Goal: Task Accomplishment & Management: Manage account settings

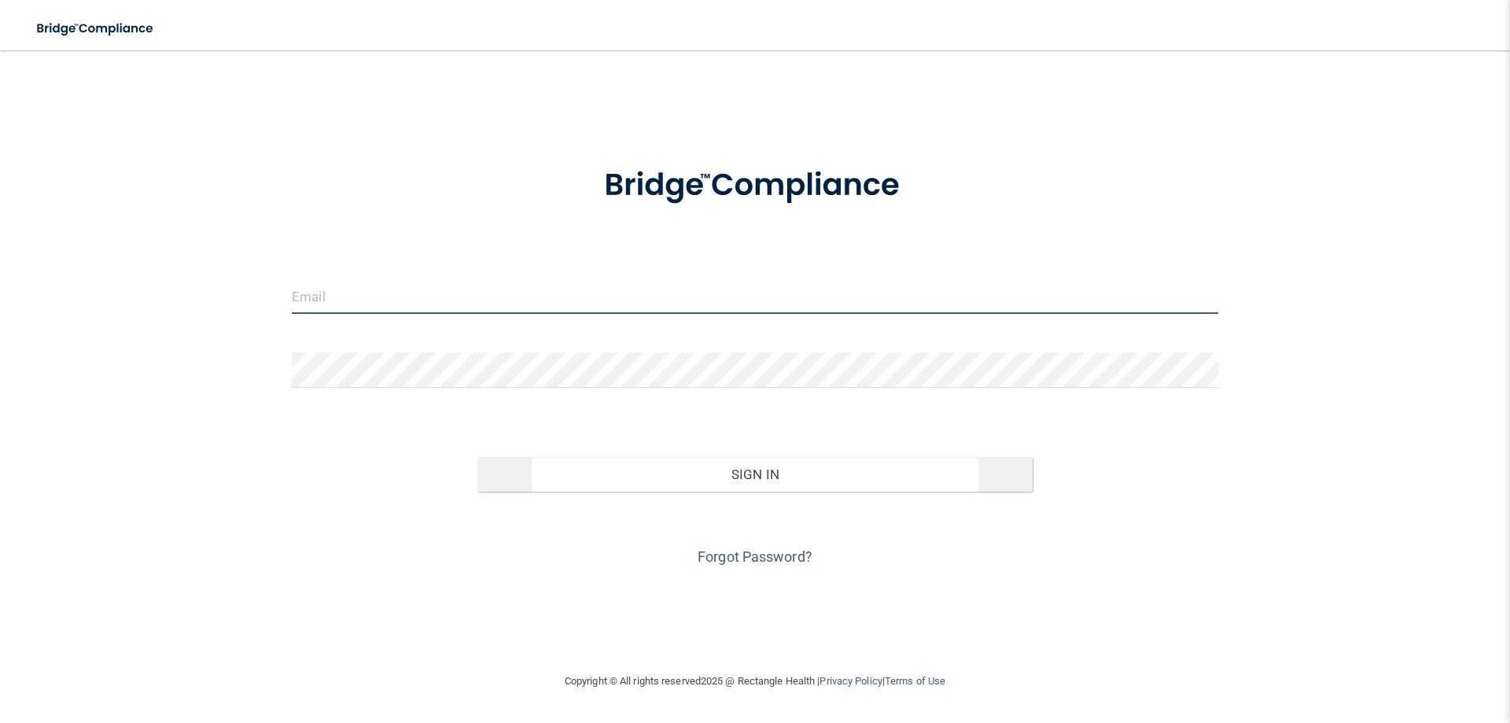
type input "[PERSON_NAME][EMAIL_ADDRESS][DOMAIN_NAME]"
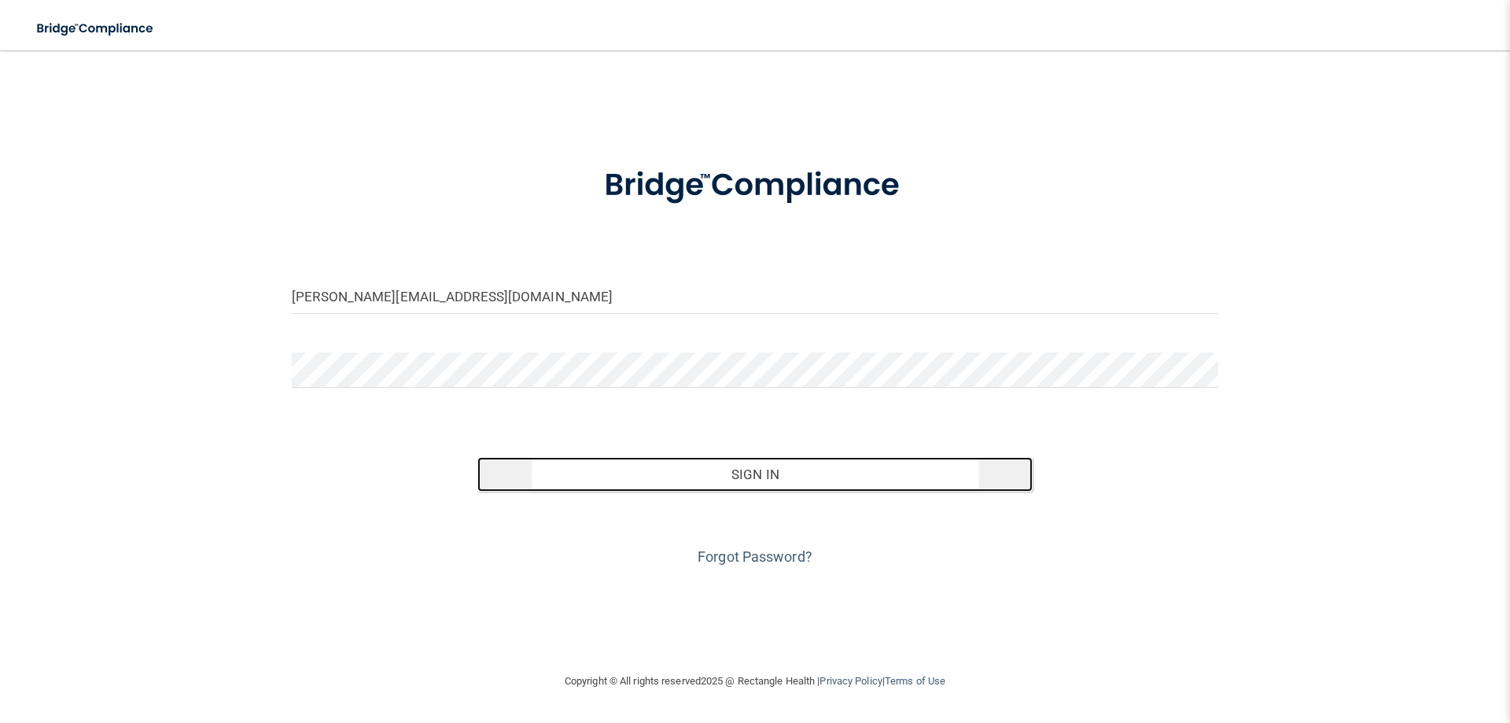
click at [623, 477] on button "Sign In" at bounding box center [755, 474] width 556 height 35
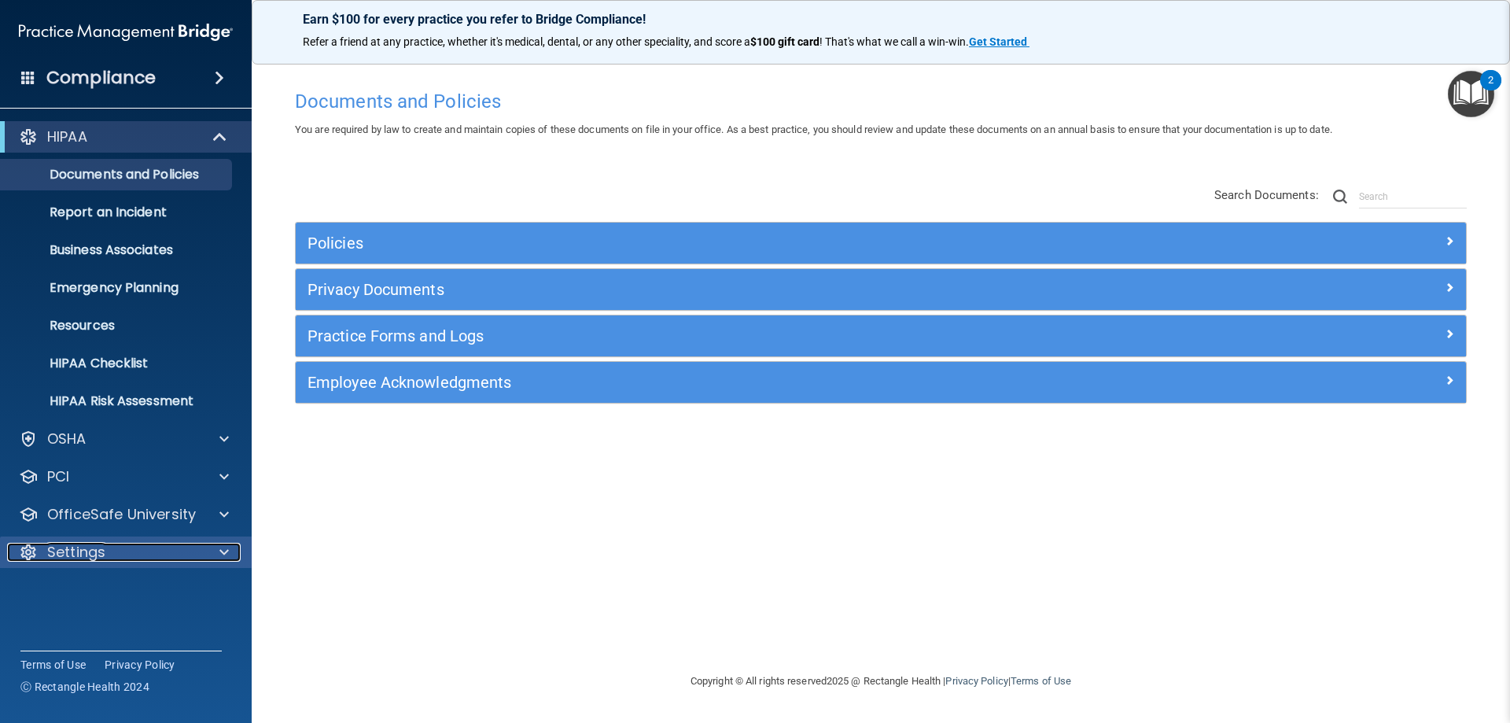
click at [103, 550] on p "Settings" at bounding box center [76, 552] width 58 height 19
click at [120, 582] on p "My Account" at bounding box center [117, 590] width 215 height 16
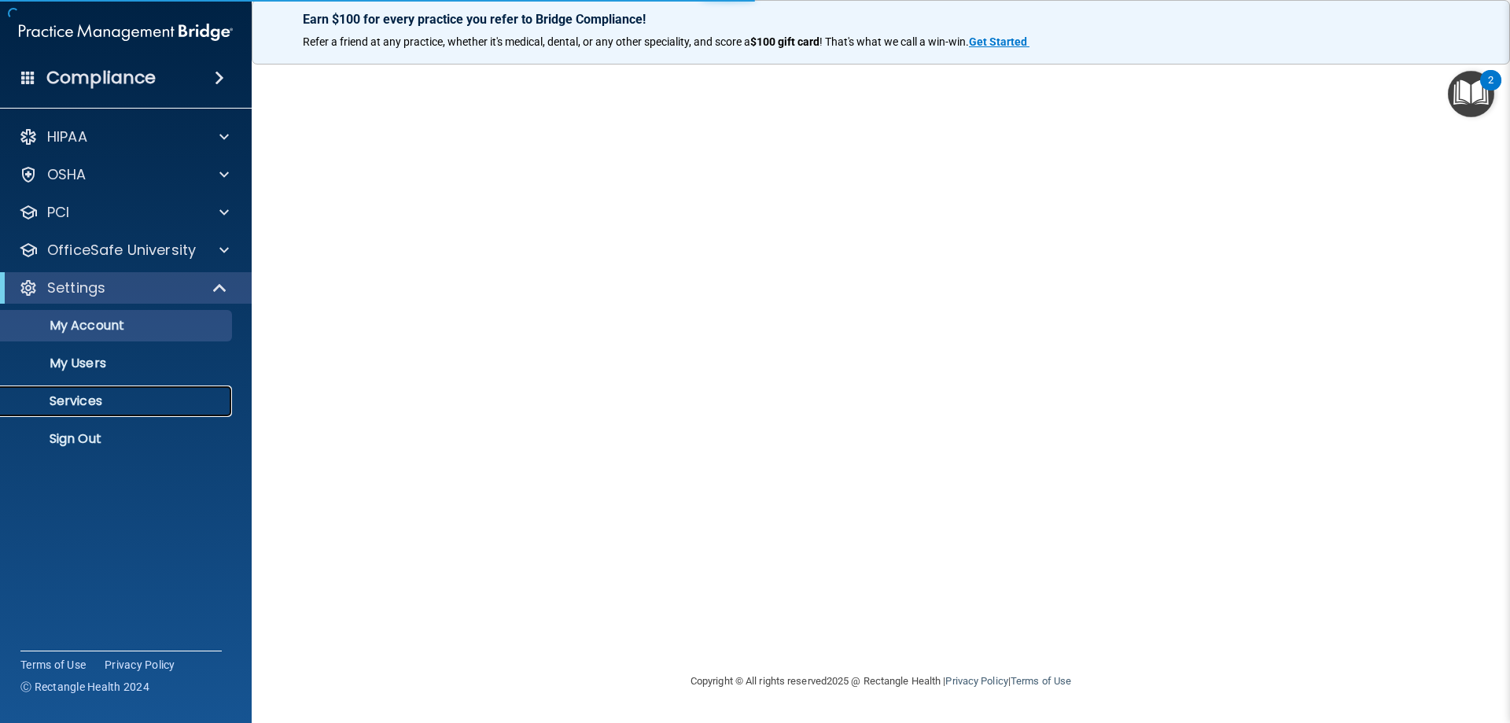
click at [109, 403] on p "Services" at bounding box center [117, 401] width 215 height 16
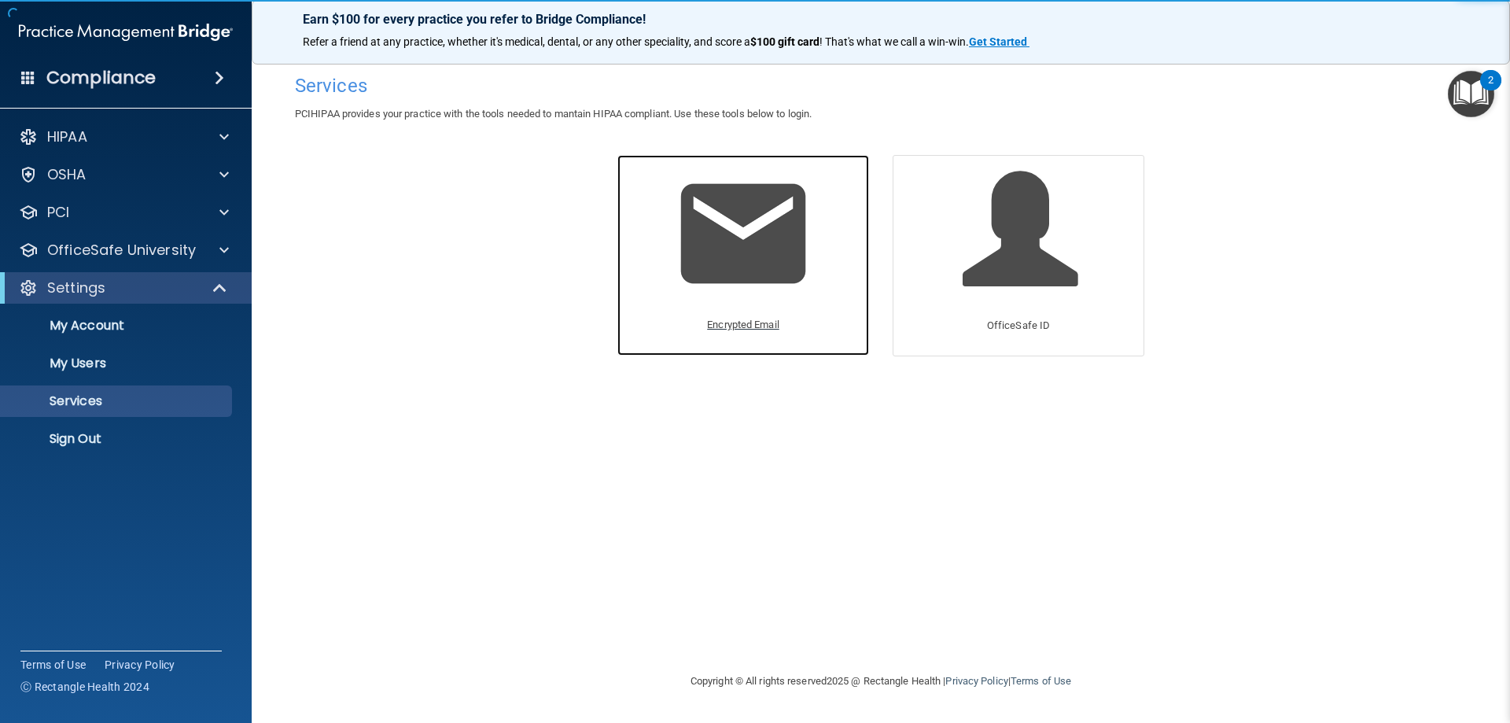
click at [734, 251] on img at bounding box center [742, 233] width 149 height 149
